Goal: Information Seeking & Learning: Learn about a topic

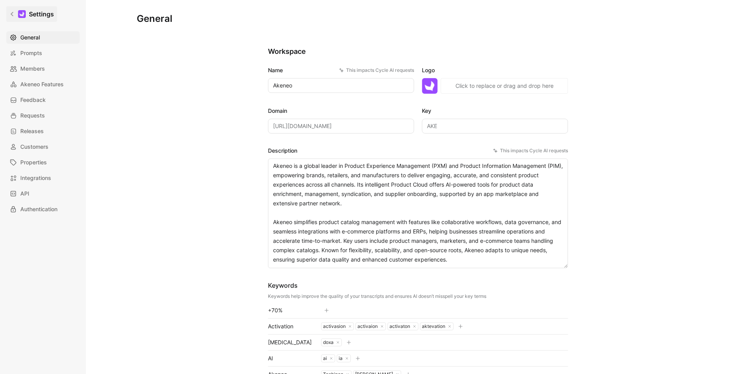
click at [32, 14] on h1 "Settings" at bounding box center [41, 13] width 25 height 9
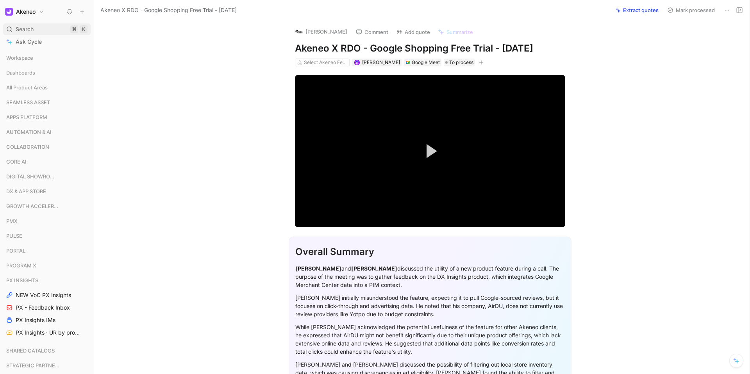
click at [27, 25] on span "Search" at bounding box center [25, 29] width 18 height 9
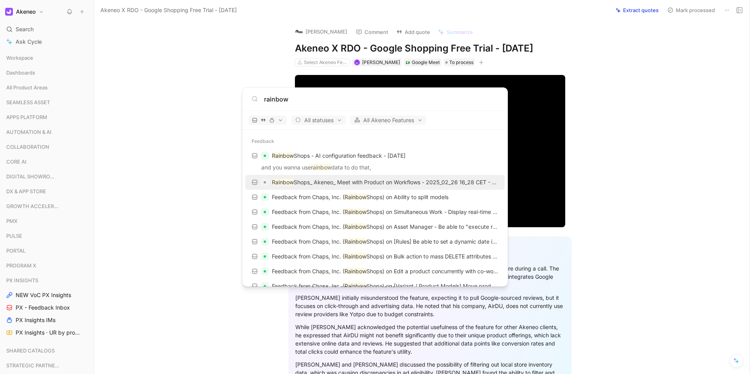
type input "rainbow"
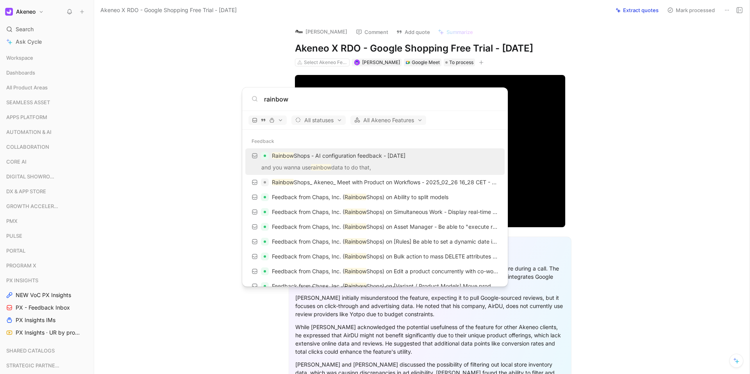
click at [372, 162] on div "Rainbow Shops - AI configuration feedback - [DATE]" at bounding box center [375, 156] width 255 height 14
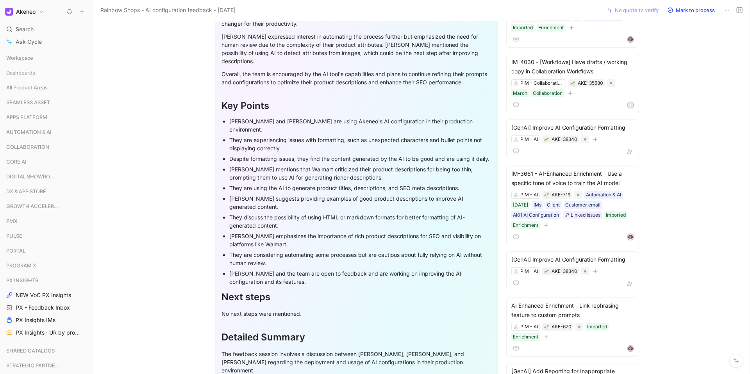
scroll to position [371, 0]
